Goal: Find specific page/section: Find specific page/section

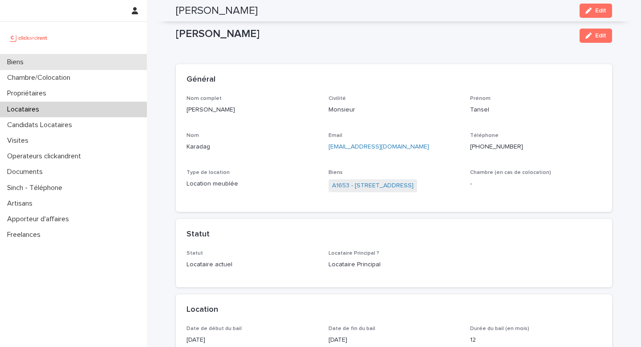
scroll to position [769, 0]
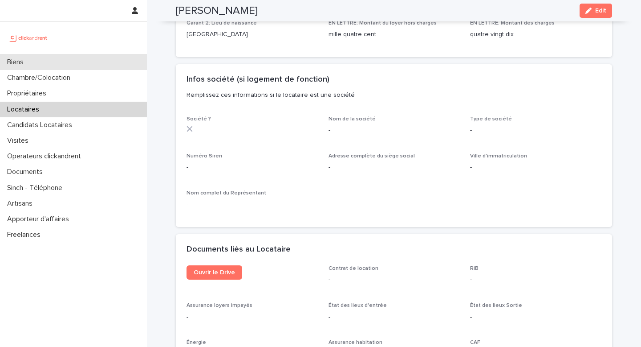
click at [94, 60] on div "Biens" at bounding box center [73, 62] width 147 height 16
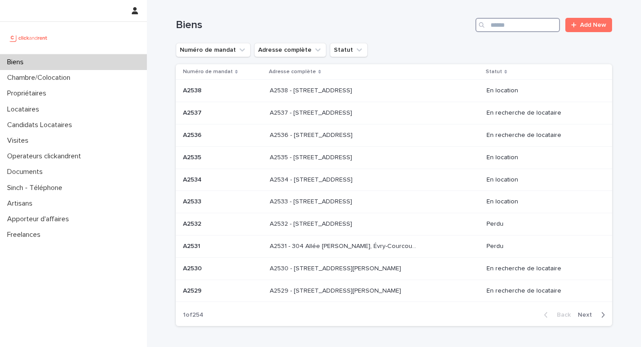
click at [514, 28] on input "Search" at bounding box center [518, 25] width 85 height 14
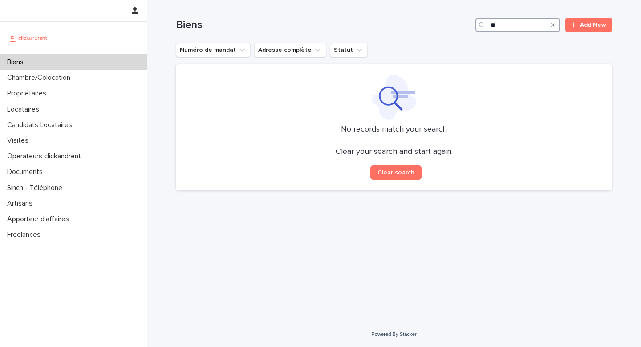
type input "*"
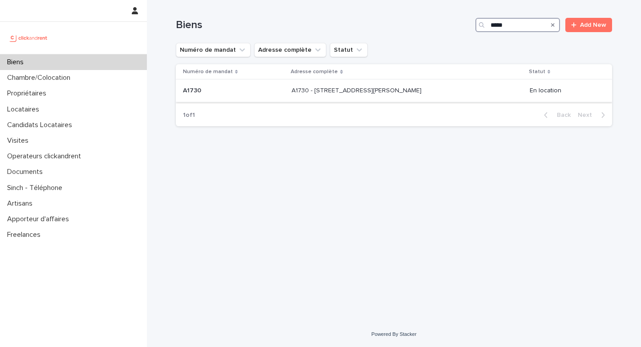
type input "*****"
click at [419, 92] on p "A1730 - [STREET_ADDRESS][PERSON_NAME]" at bounding box center [358, 89] width 132 height 9
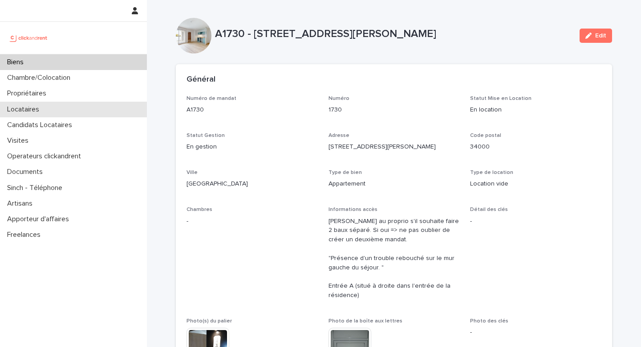
click at [40, 103] on div "Locataires" at bounding box center [73, 110] width 147 height 16
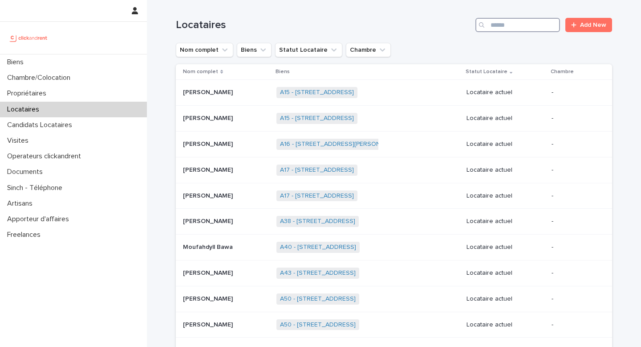
click at [510, 31] on input "Search" at bounding box center [518, 25] width 85 height 14
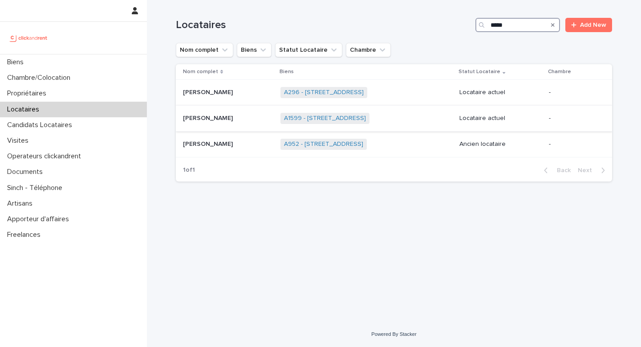
type input "*****"
click at [453, 109] on td "A1599 - [STREET_ADDRESS] + 0" at bounding box center [366, 119] width 179 height 26
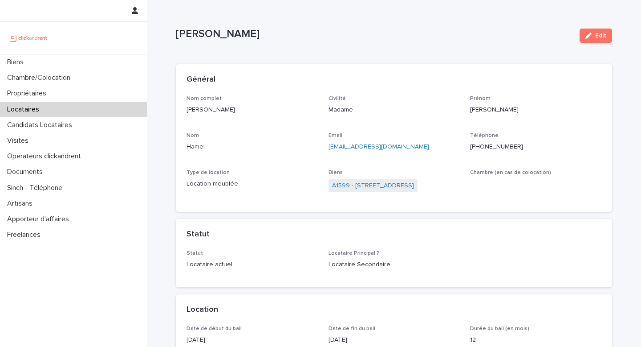
click at [402, 185] on link "A1599 - [STREET_ADDRESS]" at bounding box center [373, 185] width 82 height 9
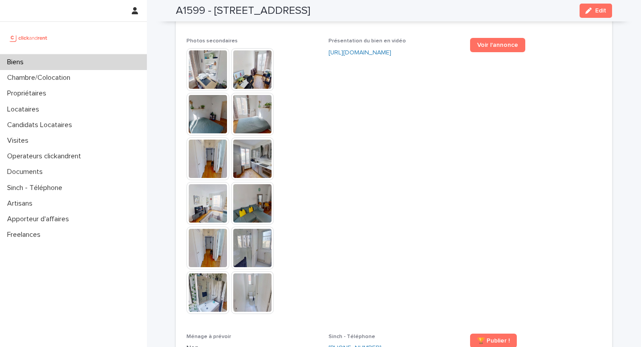
scroll to position [2220, 0]
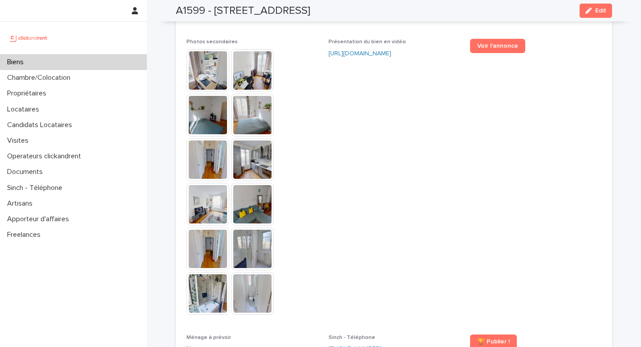
click at [203, 49] on img at bounding box center [208, 70] width 43 height 43
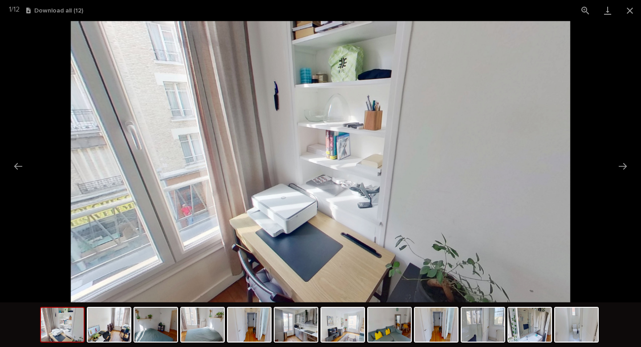
click at [623, 183] on picture at bounding box center [320, 161] width 641 height 281
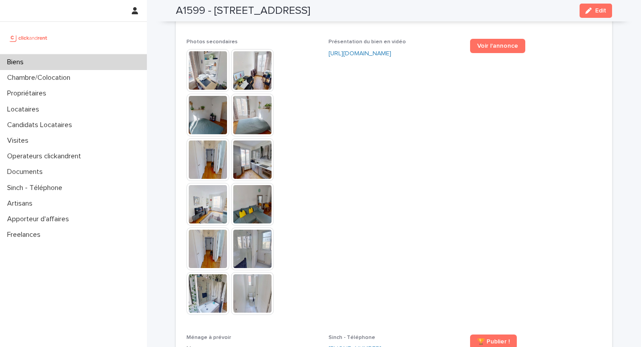
click at [254, 49] on img at bounding box center [252, 70] width 43 height 43
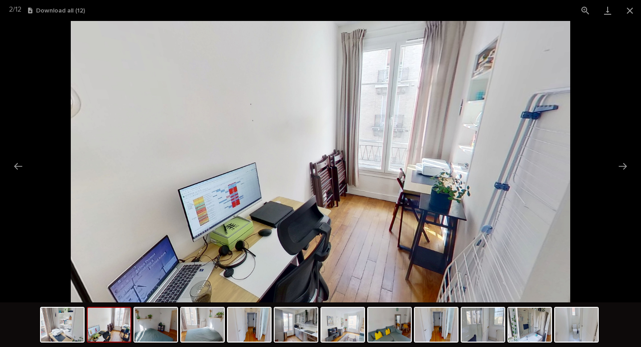
click at [612, 163] on picture at bounding box center [320, 161] width 641 height 281
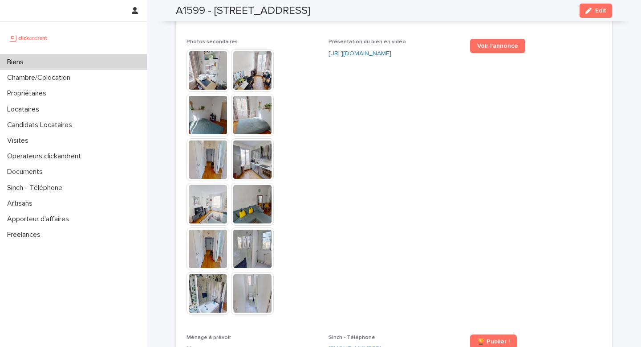
click at [199, 94] on img at bounding box center [208, 115] width 43 height 43
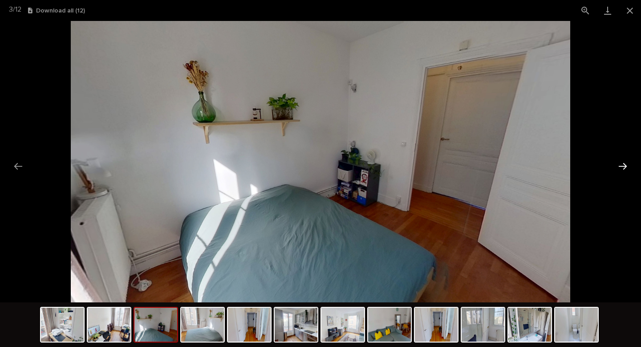
click at [622, 159] on button "Next slide" at bounding box center [623, 165] width 19 height 17
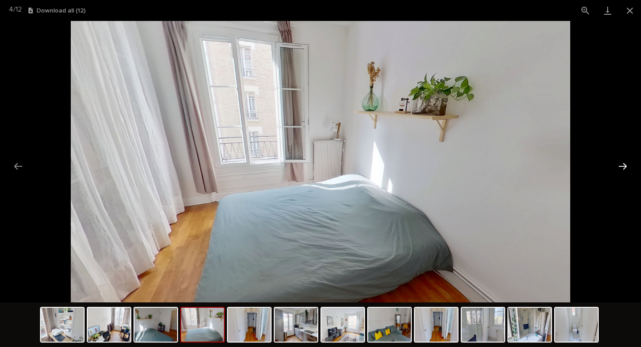
click at [622, 159] on button "Next slide" at bounding box center [623, 165] width 19 height 17
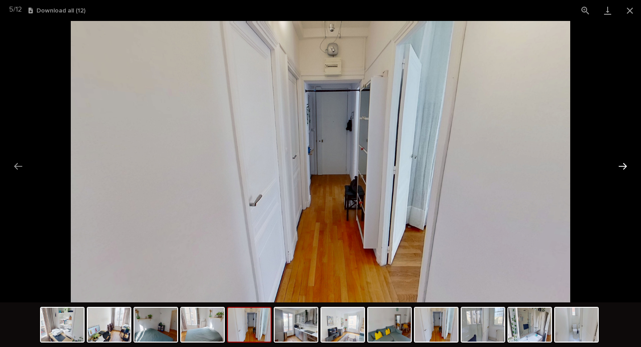
click at [622, 159] on button "Next slide" at bounding box center [623, 165] width 19 height 17
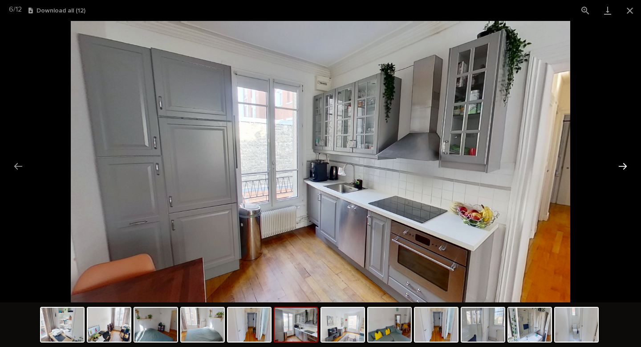
click at [622, 159] on button "Next slide" at bounding box center [623, 165] width 19 height 17
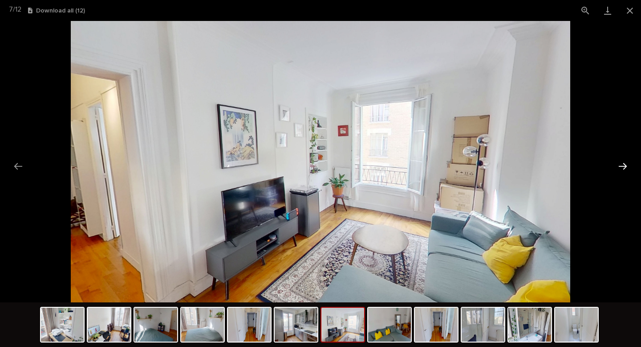
click at [622, 160] on button "Next slide" at bounding box center [623, 165] width 19 height 17
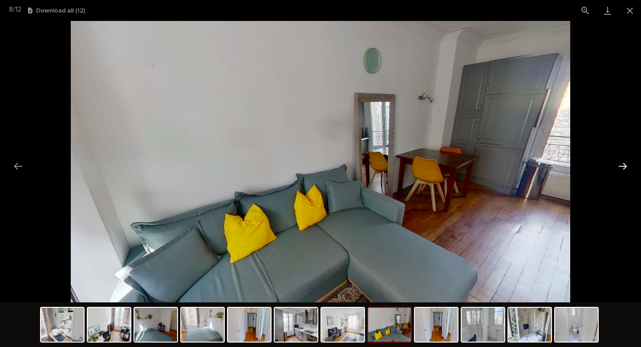
click at [622, 160] on button "Next slide" at bounding box center [623, 165] width 19 height 17
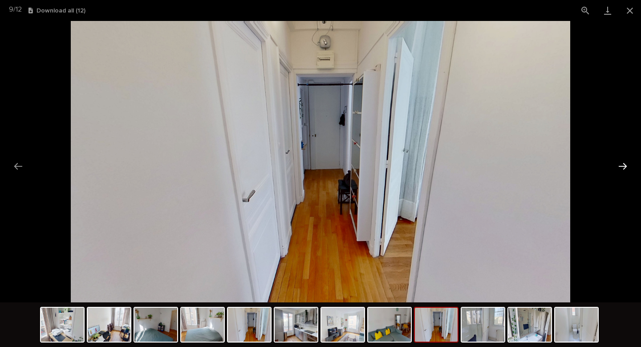
click at [622, 160] on button "Next slide" at bounding box center [623, 165] width 19 height 17
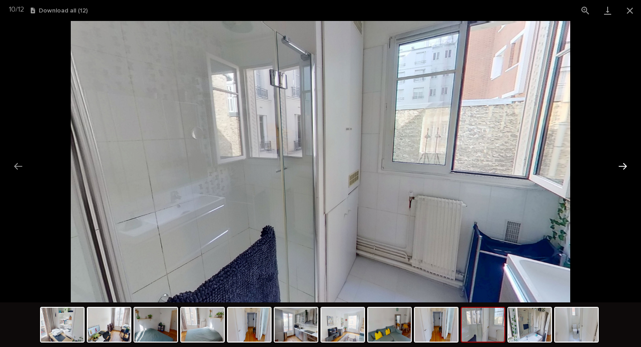
click at [622, 166] on button "Next slide" at bounding box center [623, 165] width 19 height 17
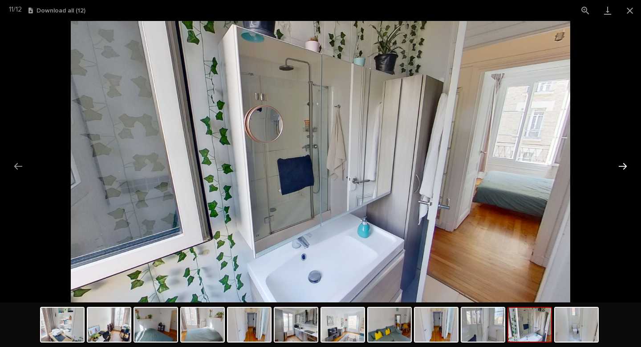
click at [630, 167] on button "Next slide" at bounding box center [623, 165] width 19 height 17
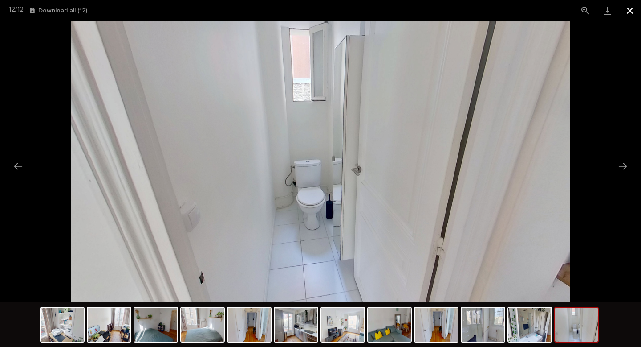
click at [633, 10] on button "Close gallery" at bounding box center [630, 10] width 22 height 21
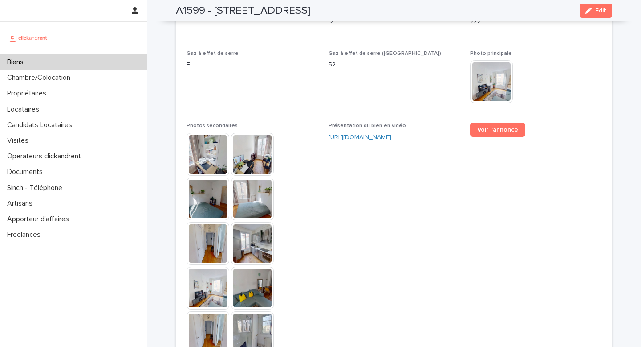
scroll to position [2096, 0]
